Goal: Find specific page/section: Find specific page/section

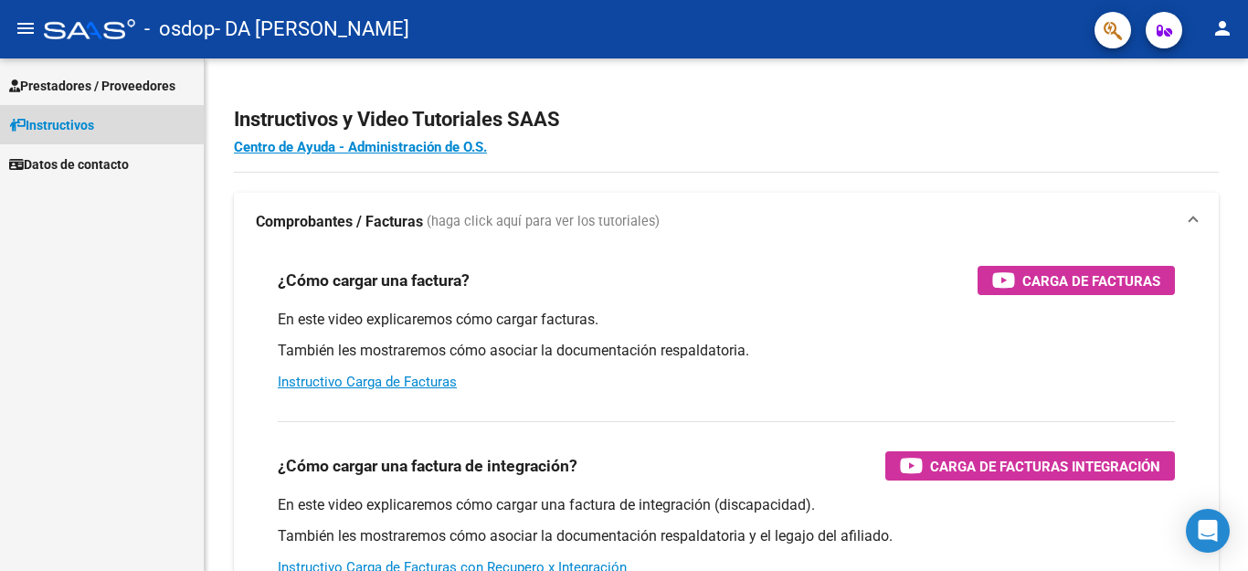
click at [51, 127] on span "Instructivos" at bounding box center [51, 125] width 85 height 20
click at [66, 116] on span "Instructivos" at bounding box center [51, 125] width 85 height 20
click at [80, 85] on span "Prestadores / Proveedores" at bounding box center [92, 86] width 166 height 20
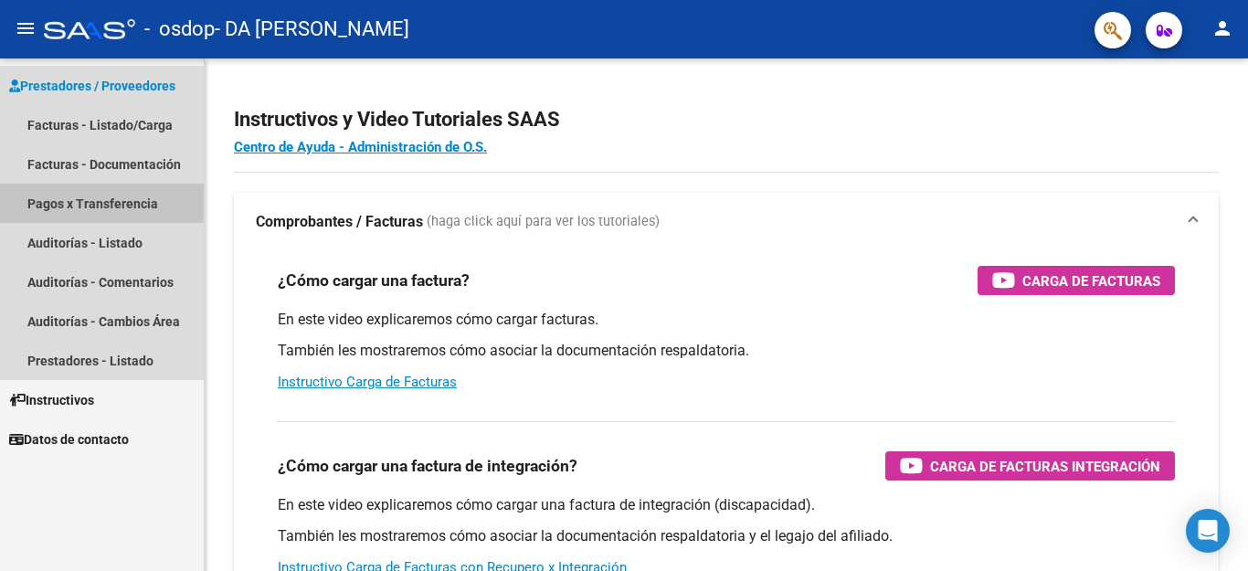
click at [55, 197] on link "Pagos x Transferencia" at bounding box center [102, 203] width 204 height 39
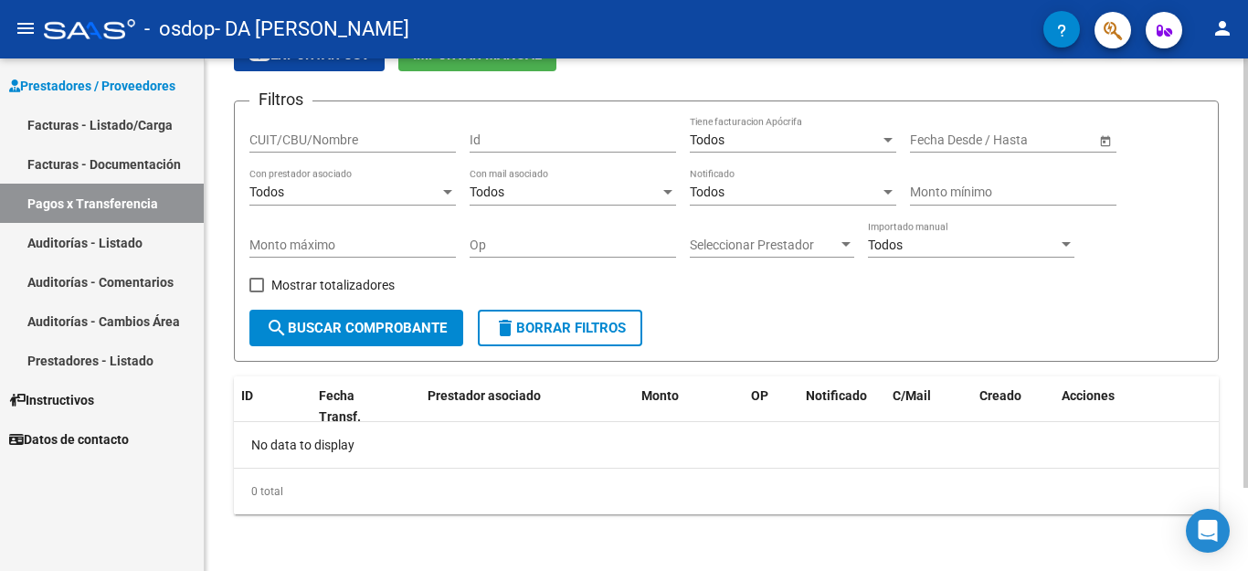
scroll to position [99, 0]
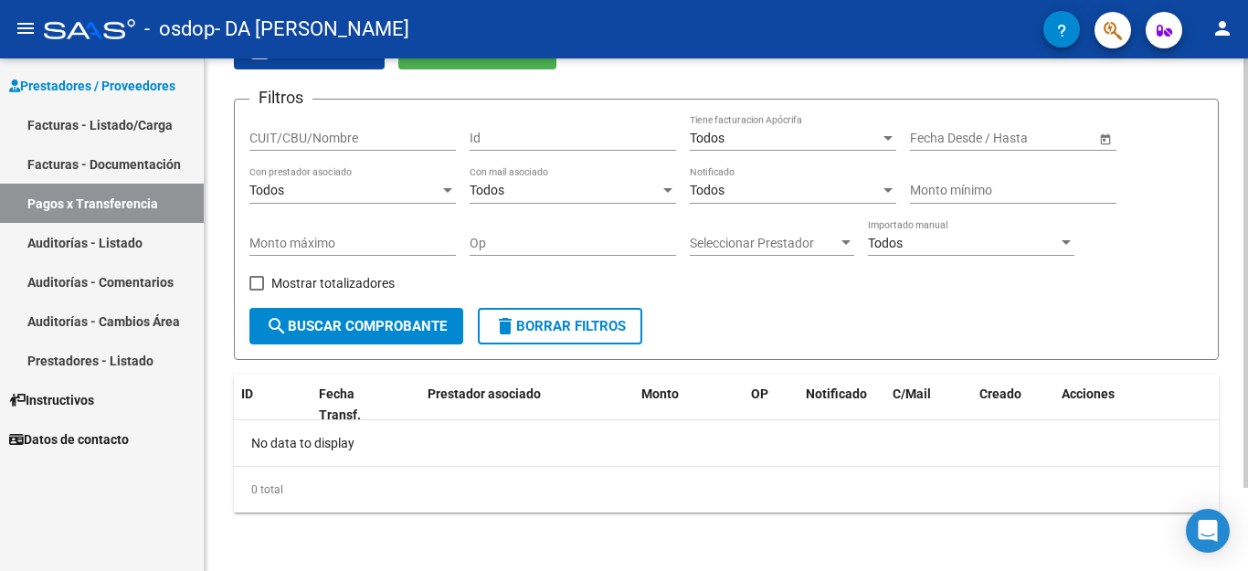
click at [330, 312] on form "Filtros CUIT/CBU/Nombre Id Todos Tiene facturacion Apócrifa Start date – End da…" at bounding box center [726, 229] width 985 height 261
click at [326, 315] on button "search Buscar Comprobante" at bounding box center [356, 326] width 214 height 37
click at [138, 129] on link "Facturas - Listado/Carga" at bounding box center [102, 124] width 204 height 39
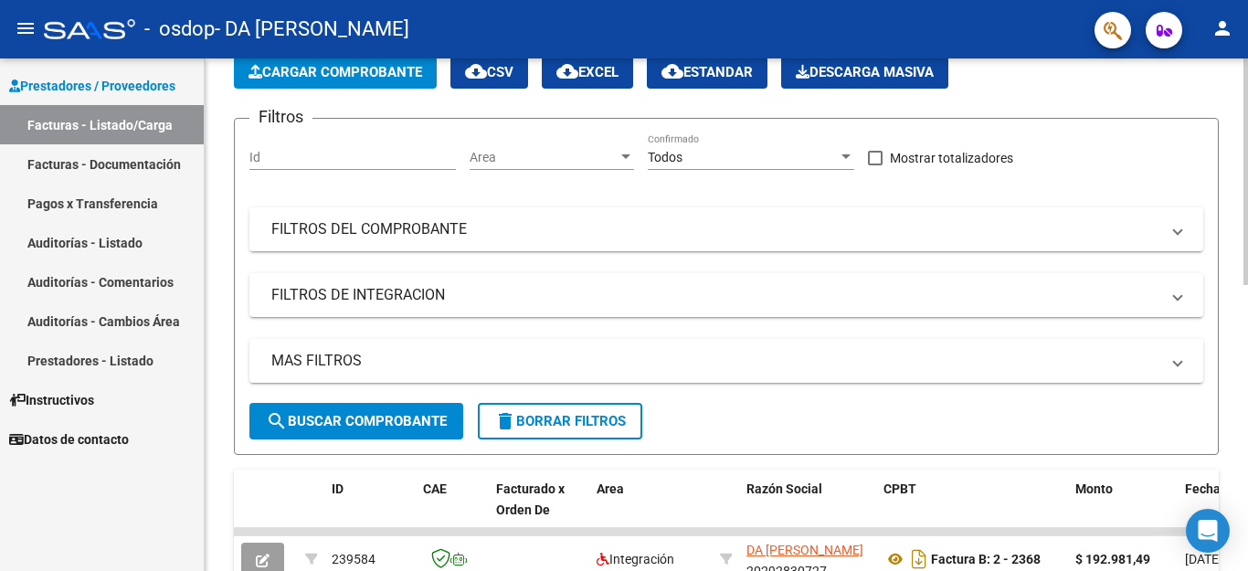
scroll to position [531, 0]
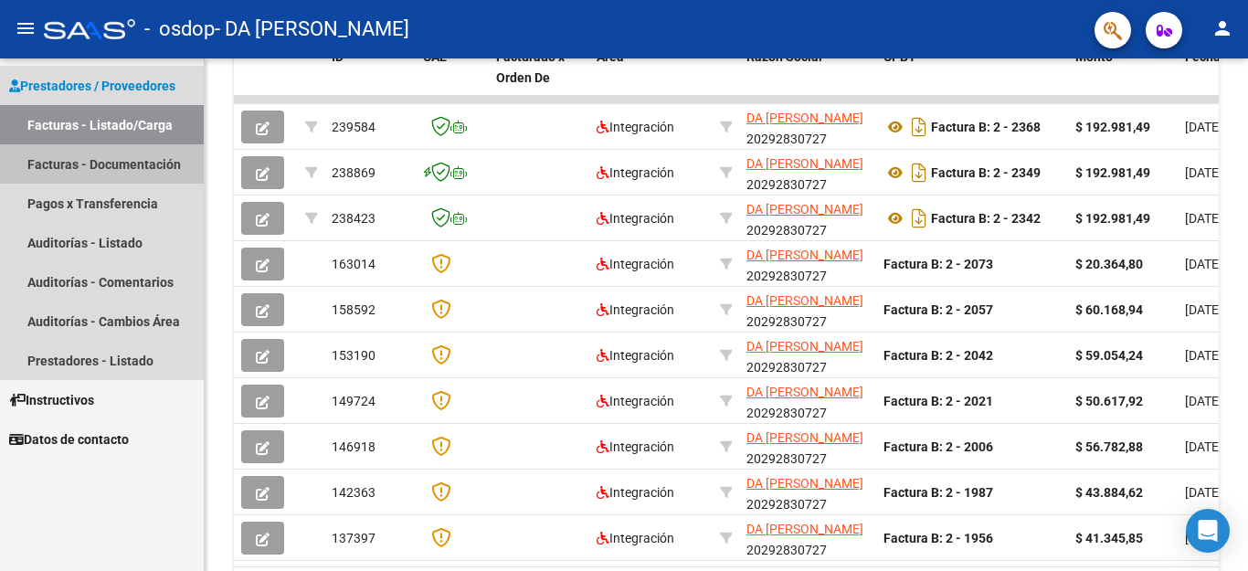
click at [120, 155] on link "Facturas - Documentación" at bounding box center [102, 163] width 204 height 39
